Goal: Information Seeking & Learning: Learn about a topic

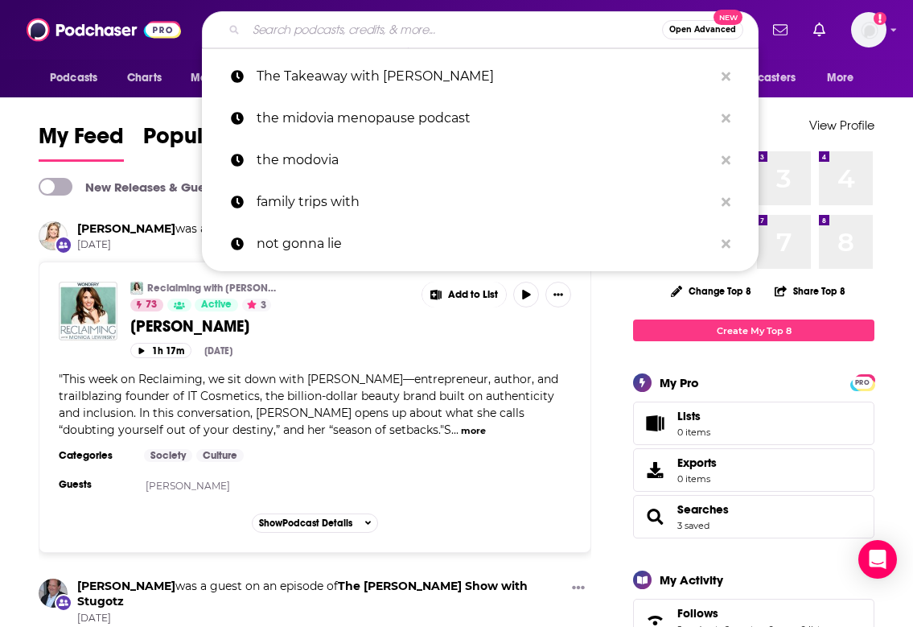
click at [367, 35] on input "Search podcasts, credits, & more..." at bounding box center [454, 30] width 416 height 26
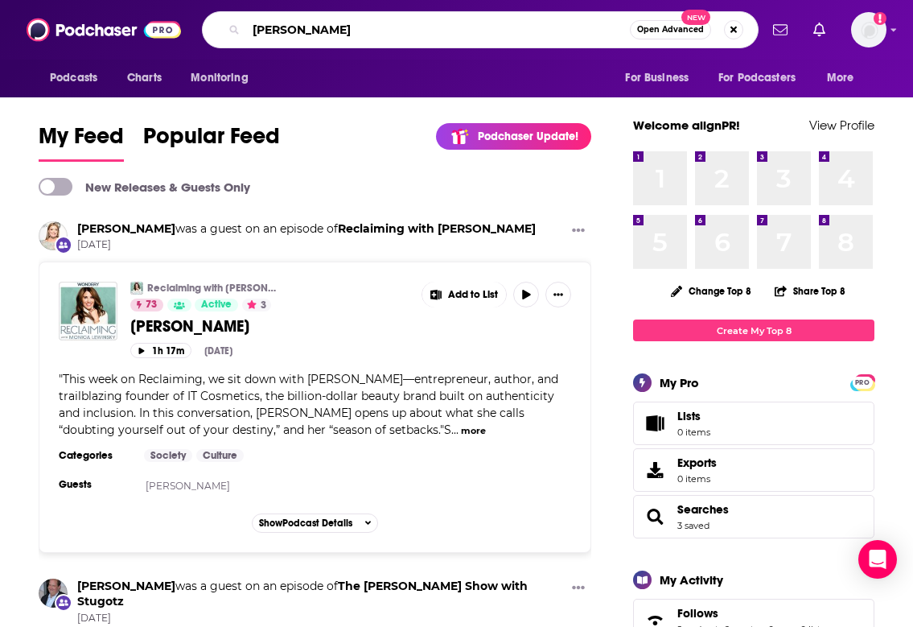
type input "[PERSON_NAME]"
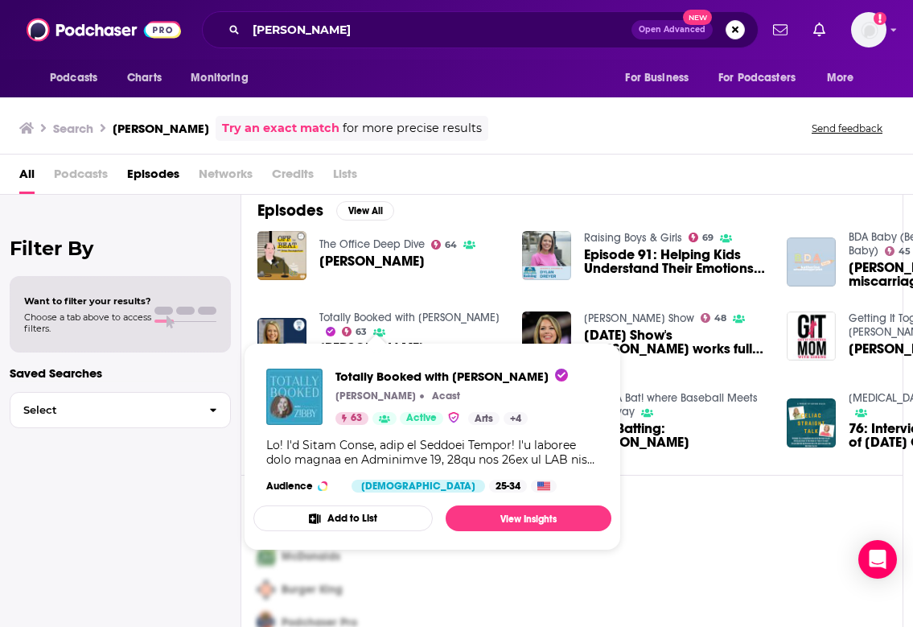
scroll to position [14, 0]
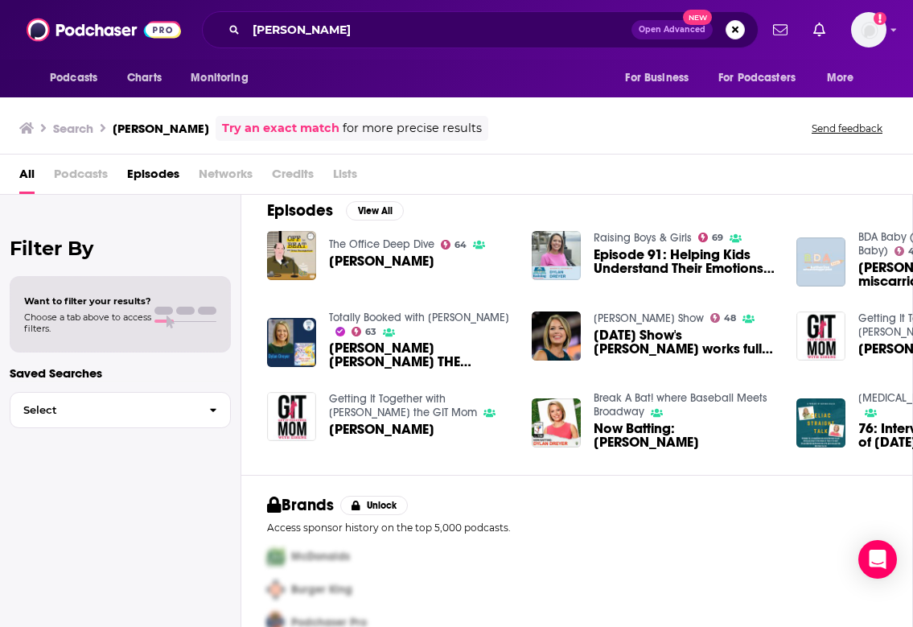
click at [88, 175] on span "Podcasts" at bounding box center [81, 177] width 54 height 33
click at [87, 175] on span "Podcasts" at bounding box center [81, 177] width 54 height 33
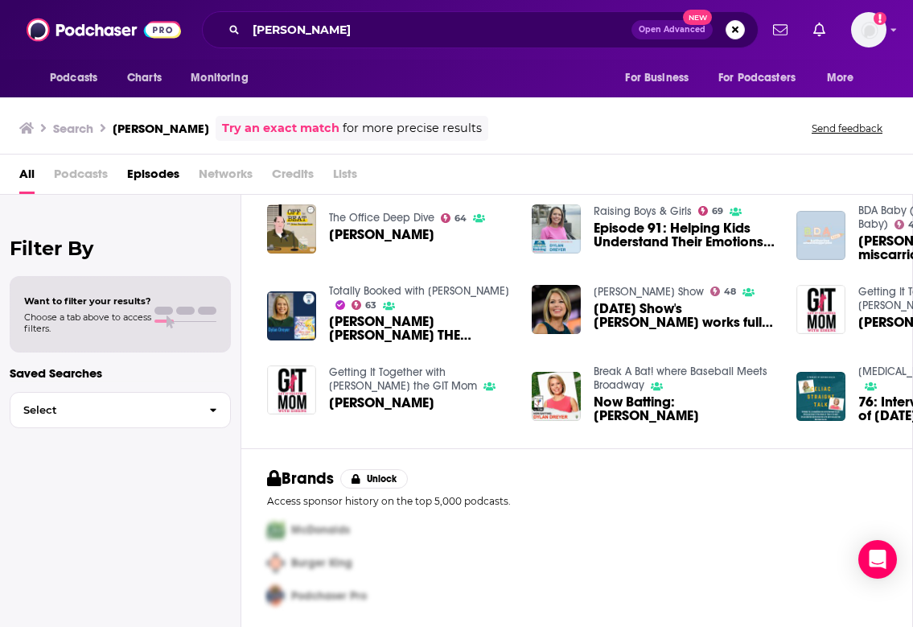
scroll to position [41, 0]
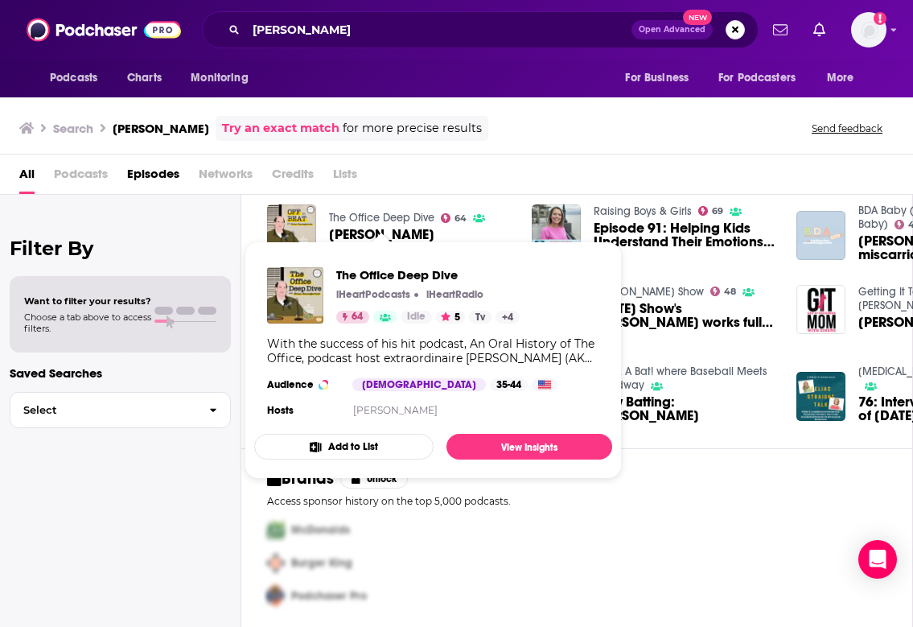
click at [359, 216] on link "The Office Deep Dive" at bounding box center [381, 218] width 105 height 14
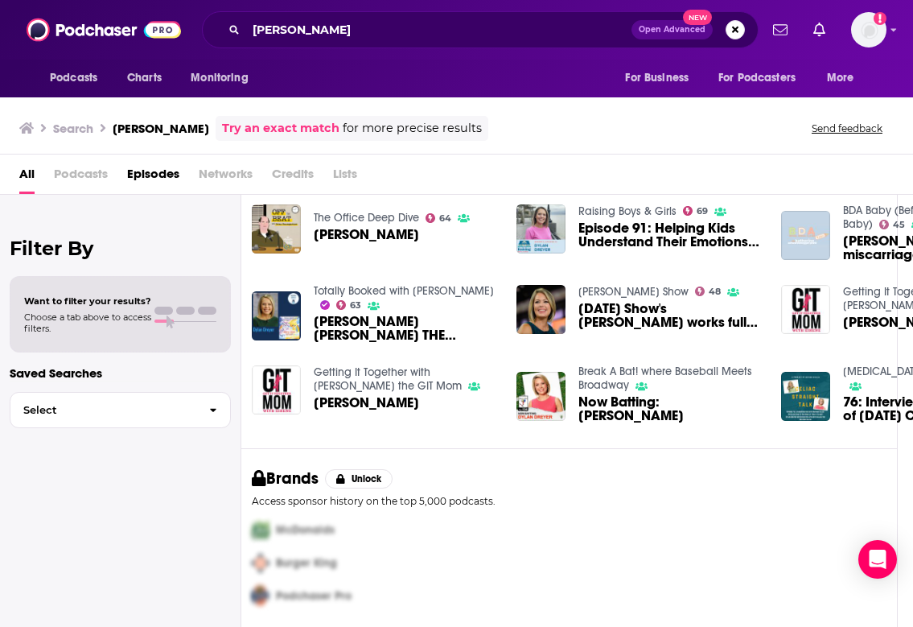
scroll to position [41, 15]
